Goal: Information Seeking & Learning: Learn about a topic

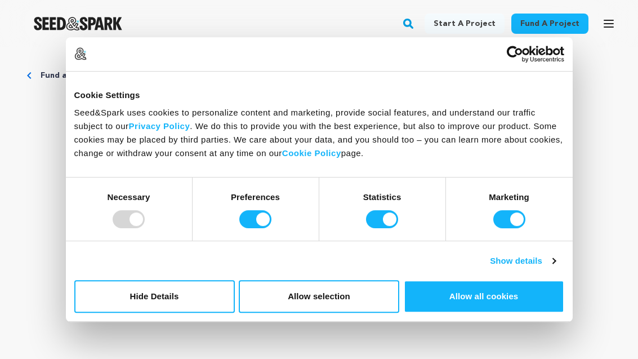
click at [468, 292] on button "Allow all cookies" at bounding box center [484, 296] width 161 height 33
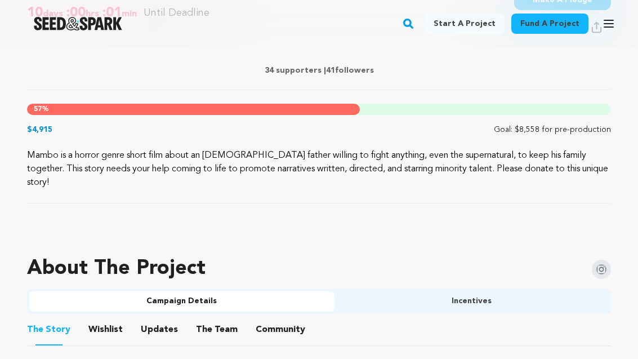
scroll to position [503, 0]
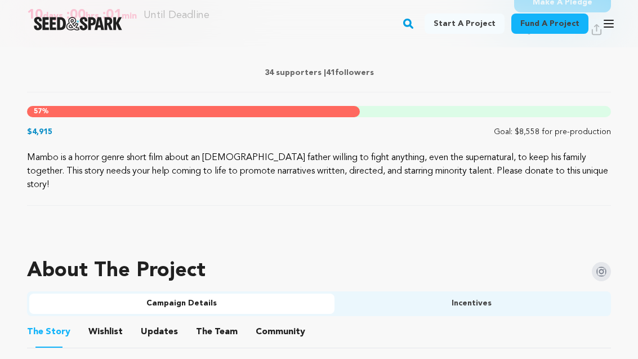
click at [101, 321] on button "Wishlist" at bounding box center [105, 334] width 27 height 27
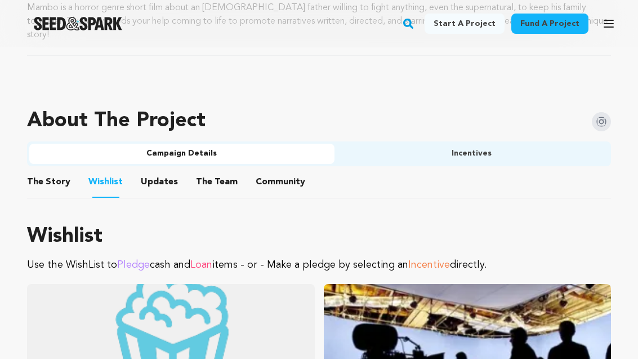
click at [163, 171] on button "Updates" at bounding box center [159, 184] width 27 height 27
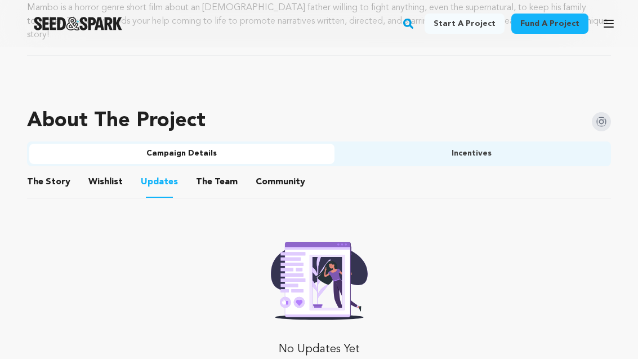
click at [209, 171] on button "The Team" at bounding box center [216, 184] width 27 height 27
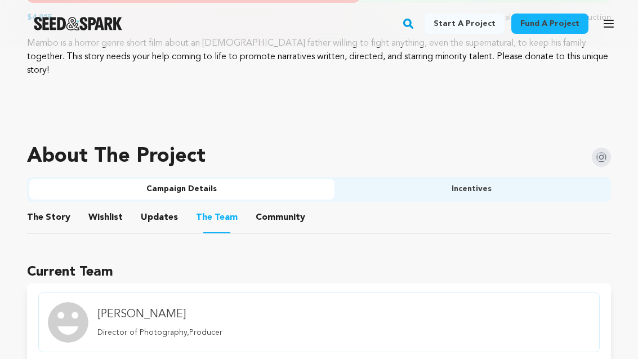
scroll to position [580, 0]
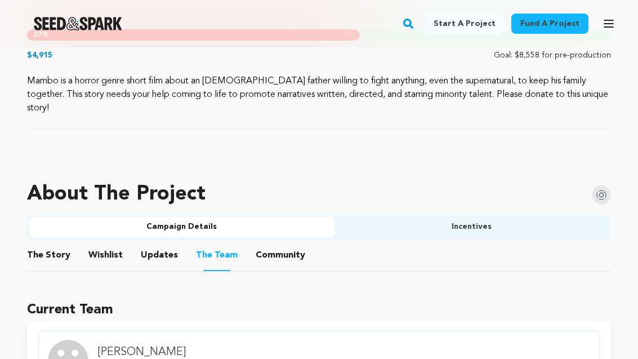
click at [273, 249] on button "Community" at bounding box center [280, 257] width 27 height 27
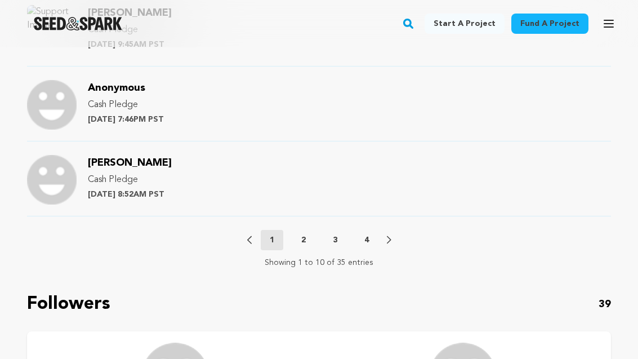
scroll to position [1439, 0]
click at [391, 236] on icon at bounding box center [389, 240] width 5 height 8
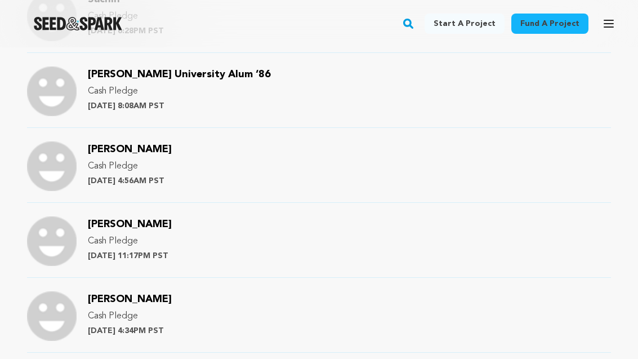
scroll to position [1078, 0]
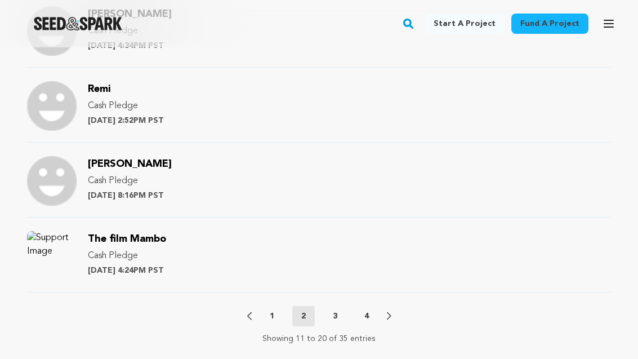
click at [390, 312] on icon at bounding box center [389, 316] width 5 height 8
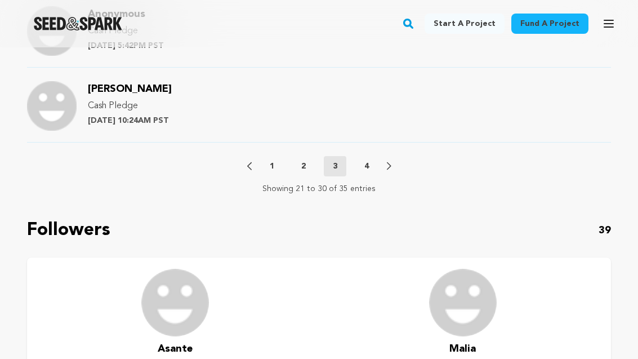
scroll to position [1513, 0]
click at [390, 162] on icon at bounding box center [389, 165] width 5 height 7
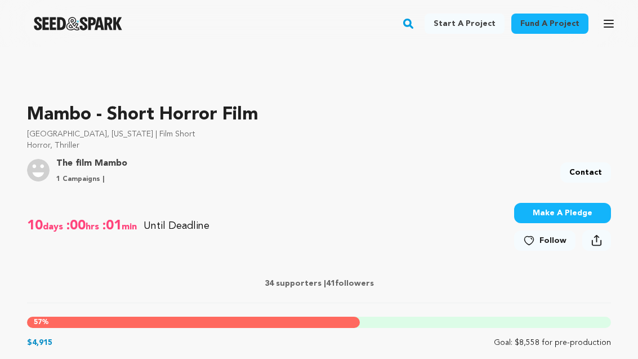
scroll to position [293, 0]
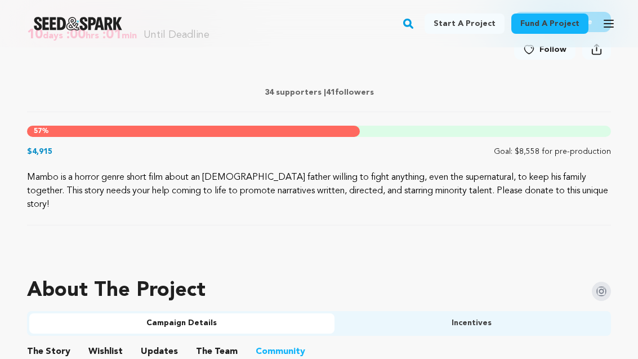
click at [374, 314] on button "Incentives" at bounding box center [472, 324] width 275 height 20
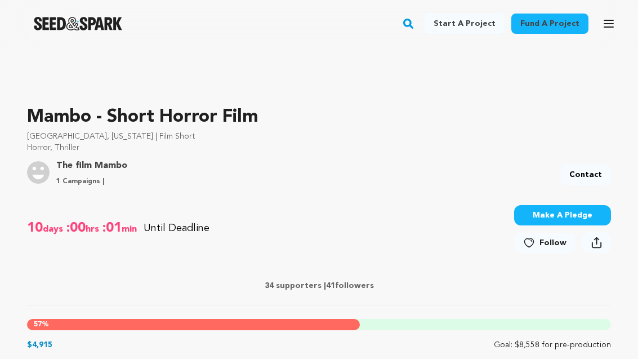
scroll to position [291, 0]
